Goal: Use online tool/utility: Utilize a website feature to perform a specific function

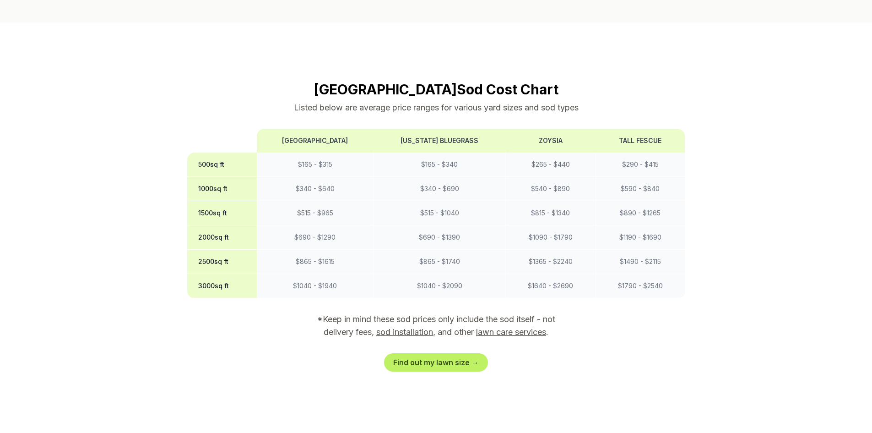
scroll to position [778, 0]
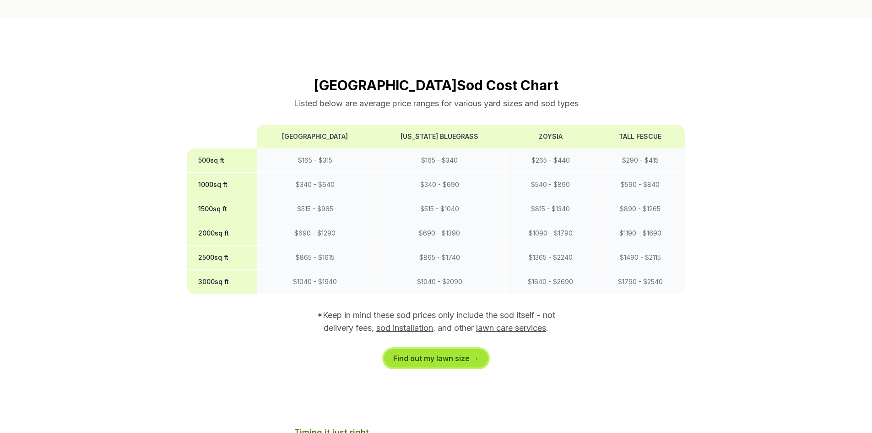
click at [447, 349] on link "Find out my lawn size →" at bounding box center [436, 358] width 104 height 18
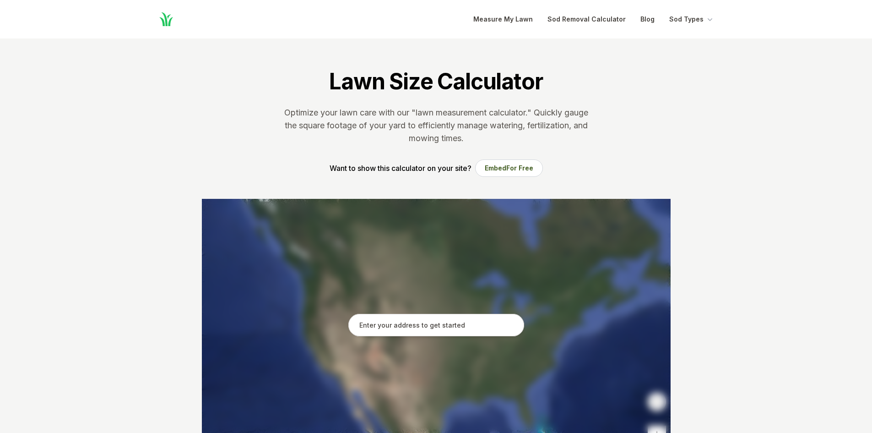
scroll to position [46, 0]
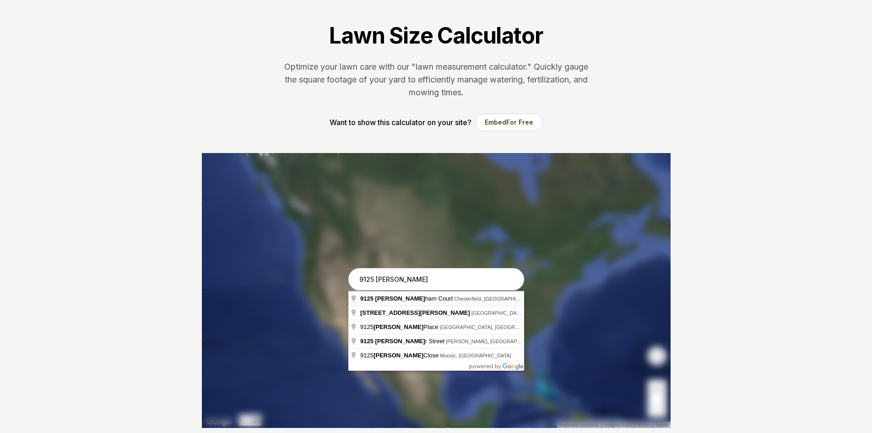
type input "[STREET_ADDRESS]"
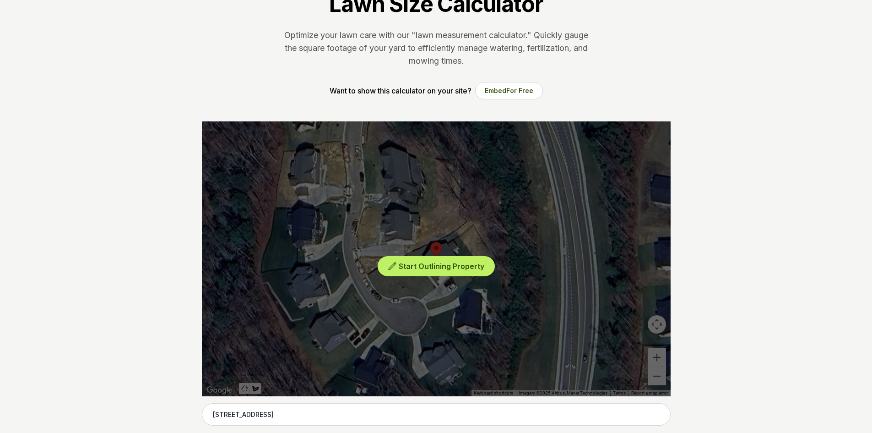
scroll to position [92, 0]
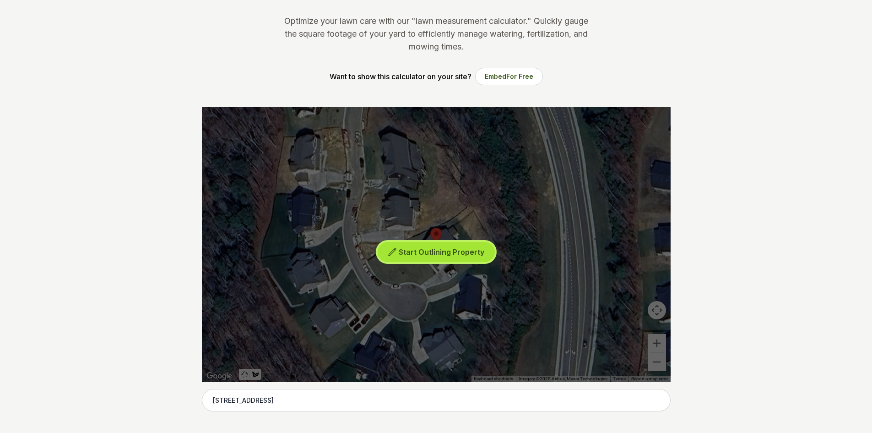
click at [424, 252] on span "Start Outlining Property" at bounding box center [442, 251] width 86 height 9
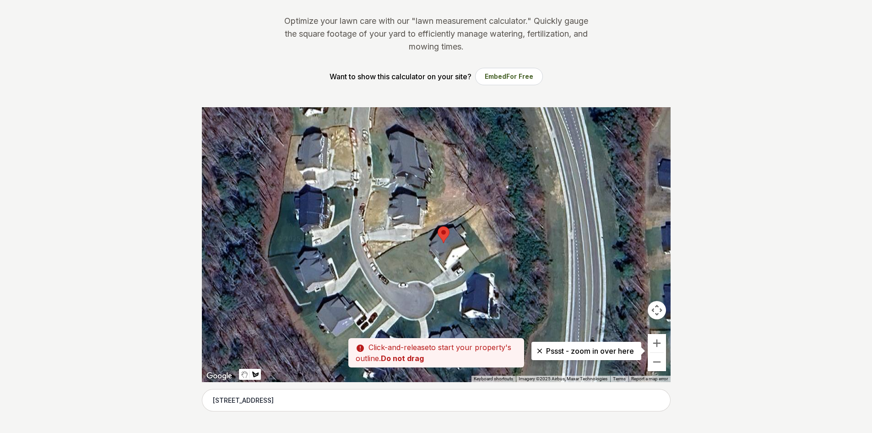
drag, startPoint x: 462, startPoint y: 223, endPoint x: 471, endPoint y: 221, distance: 8.8
click at [471, 221] on div at bounding box center [436, 244] width 469 height 275
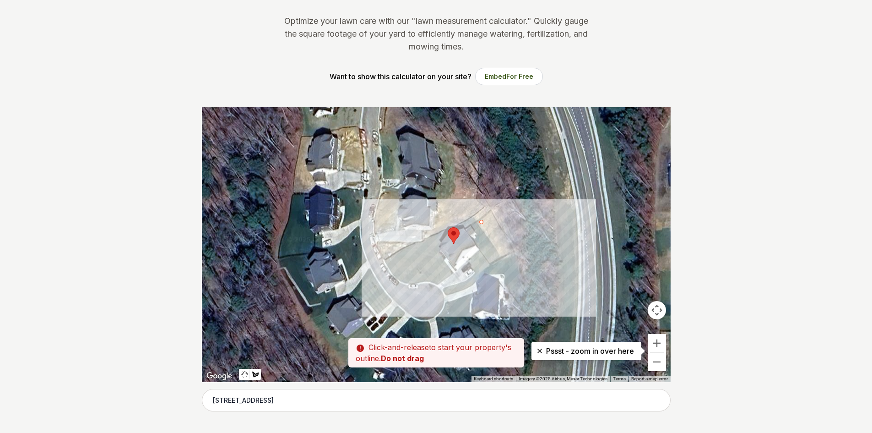
drag, startPoint x: 471, startPoint y: 221, endPoint x: 482, endPoint y: 222, distance: 11.0
click at [482, 222] on div at bounding box center [436, 244] width 469 height 275
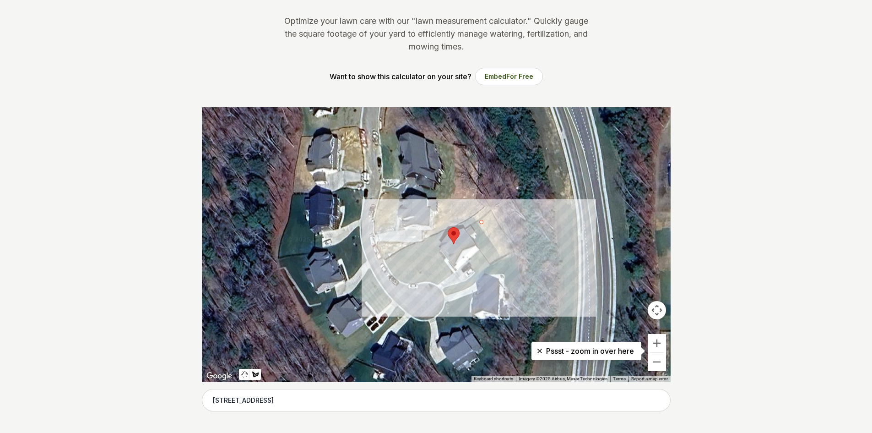
click at [502, 259] on div at bounding box center [436, 244] width 469 height 275
click at [514, 250] on div at bounding box center [436, 244] width 469 height 275
click at [490, 209] on div at bounding box center [436, 244] width 469 height 275
click at [475, 222] on div at bounding box center [436, 244] width 469 height 275
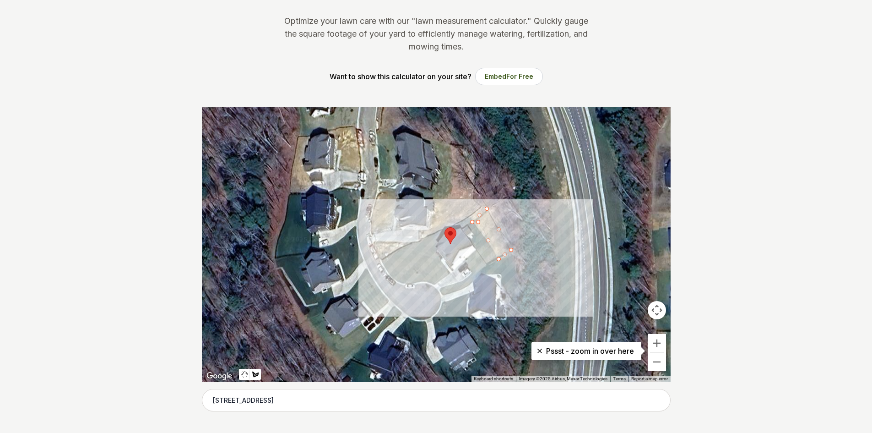
click at [477, 223] on div at bounding box center [436, 244] width 469 height 275
click at [478, 222] on div at bounding box center [436, 244] width 469 height 275
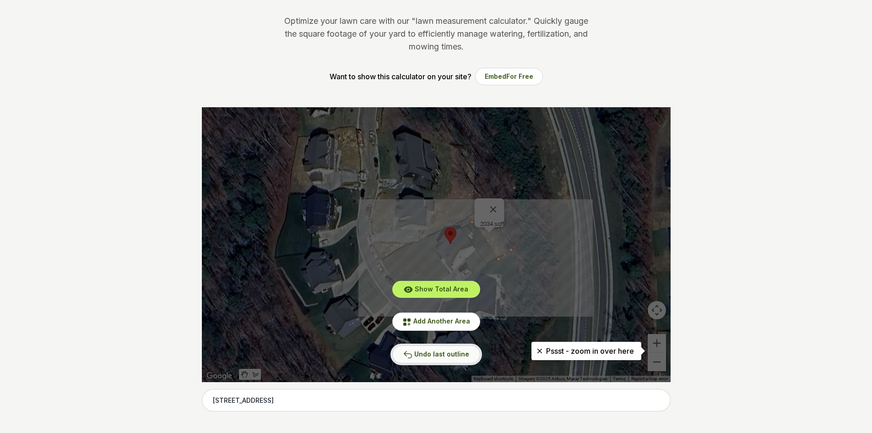
click at [450, 354] on span "Undo last outline" at bounding box center [441, 354] width 55 height 8
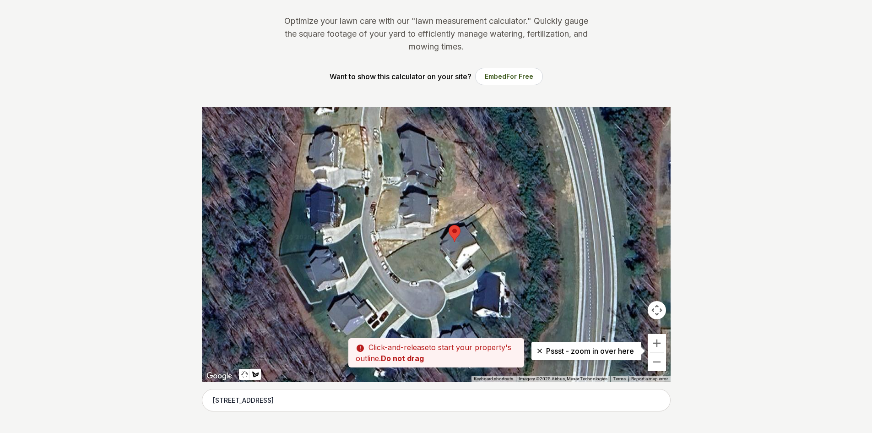
drag, startPoint x: 474, startPoint y: 221, endPoint x: 479, endPoint y: 218, distance: 6.0
click at [479, 218] on div at bounding box center [436, 244] width 469 height 275
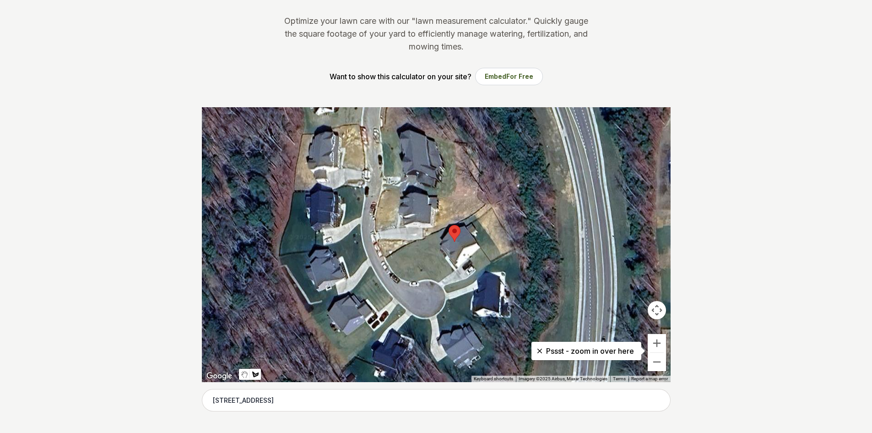
click at [478, 218] on div at bounding box center [436, 244] width 469 height 275
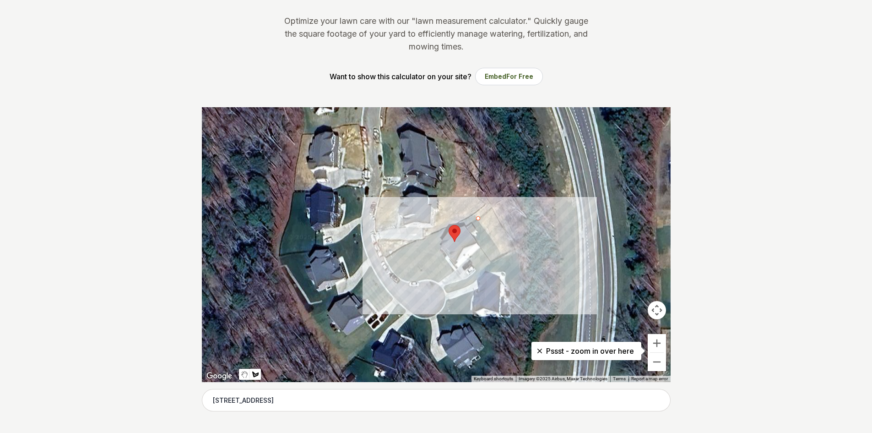
click at [503, 257] on div at bounding box center [436, 244] width 469 height 275
click at [516, 249] on div at bounding box center [436, 244] width 469 height 275
click at [490, 207] on div at bounding box center [436, 244] width 469 height 275
click at [478, 216] on div at bounding box center [436, 244] width 469 height 275
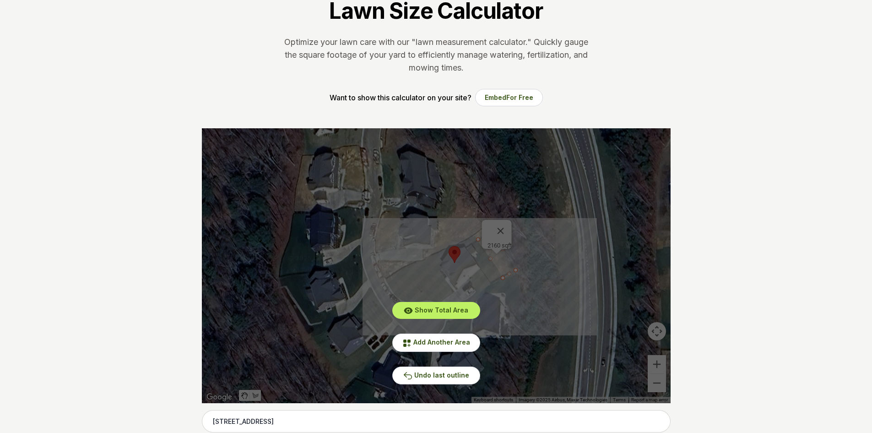
scroll to position [0, 0]
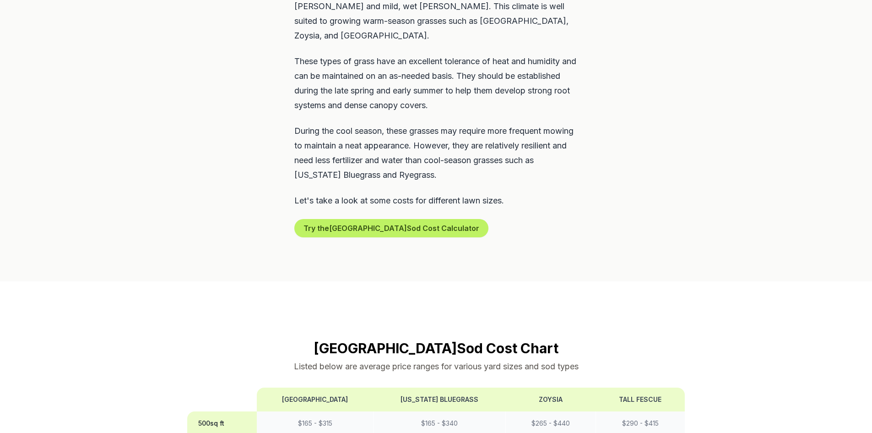
scroll to position [275, 0]
